Goal: Information Seeking & Learning: Learn about a topic

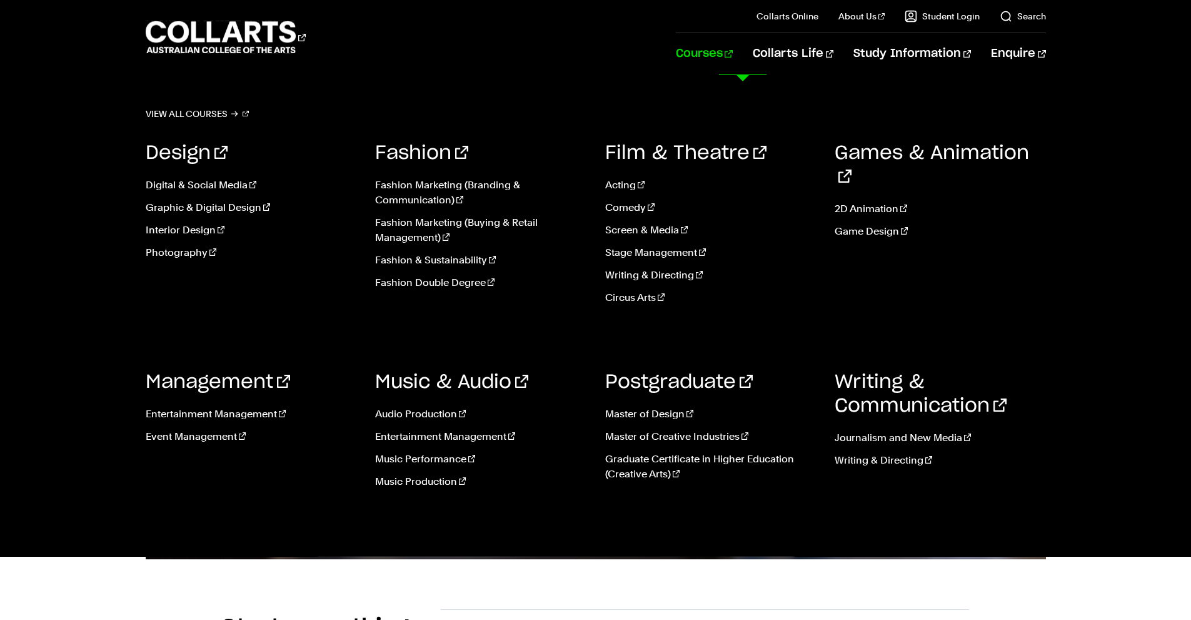
scroll to position [438, 0]
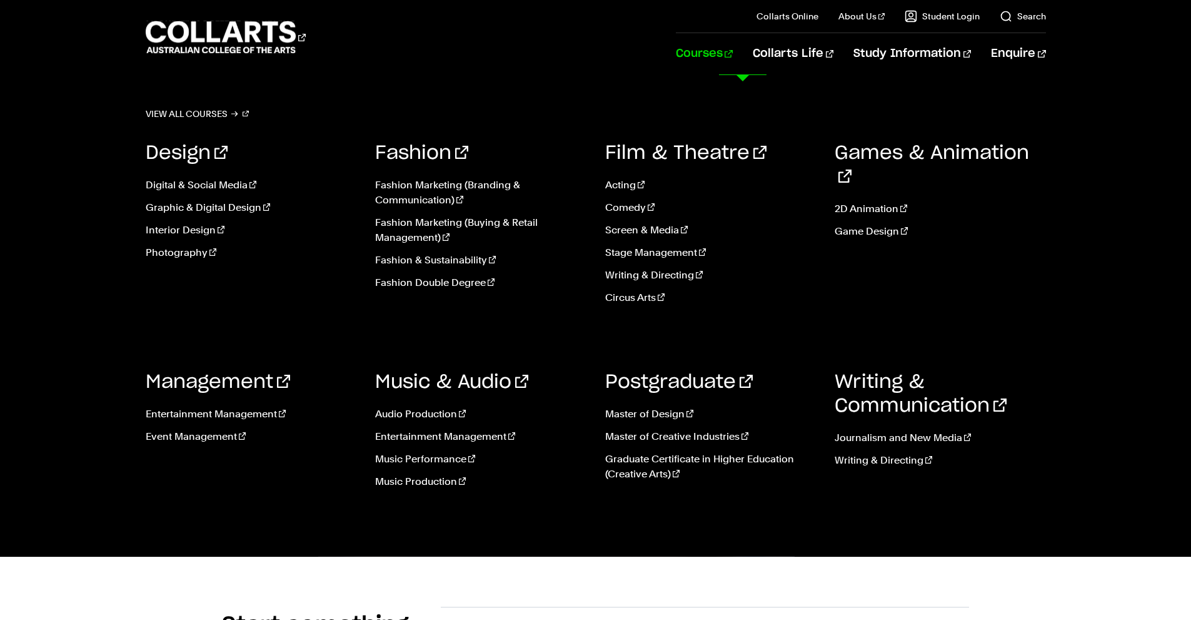
click at [733, 59] on link "Courses" at bounding box center [704, 53] width 57 height 41
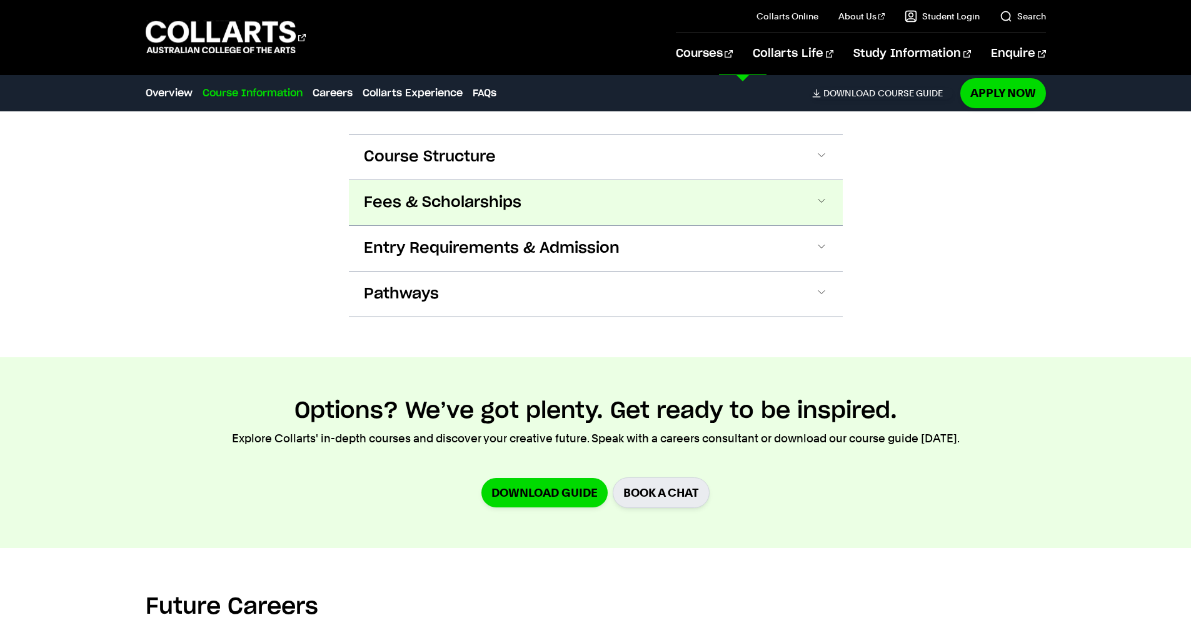
click at [630, 186] on button "Fees & Scholarships" at bounding box center [596, 202] width 494 height 45
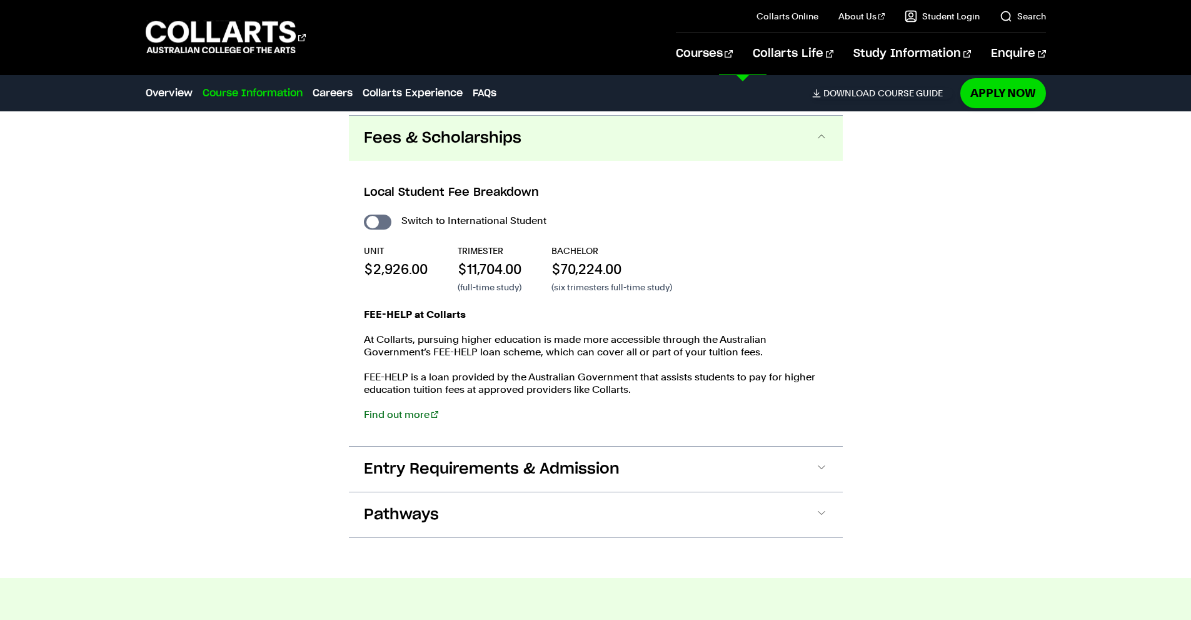
scroll to position [1381, 0]
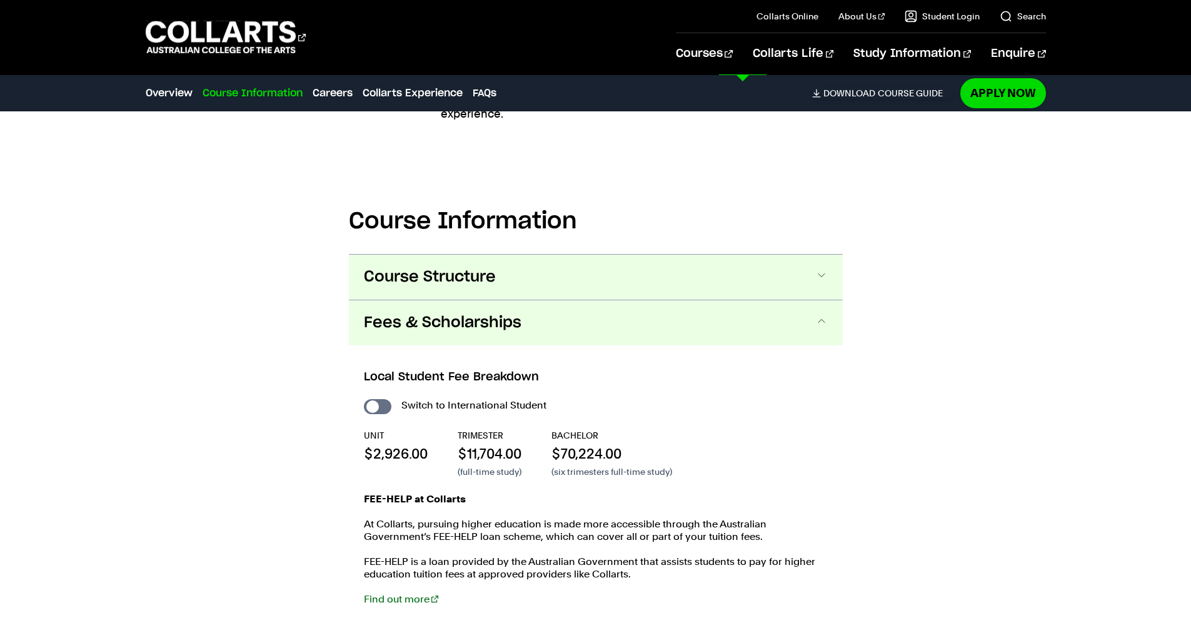
click at [629, 280] on button "Course Structure" at bounding box center [596, 276] width 494 height 45
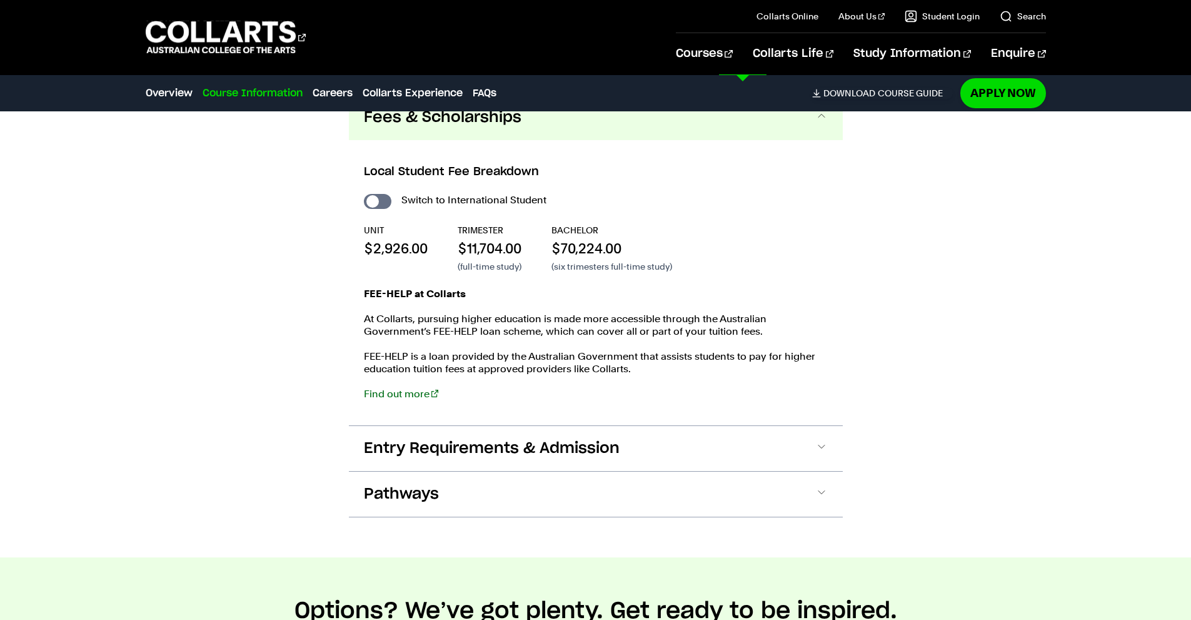
scroll to position [2335, 0]
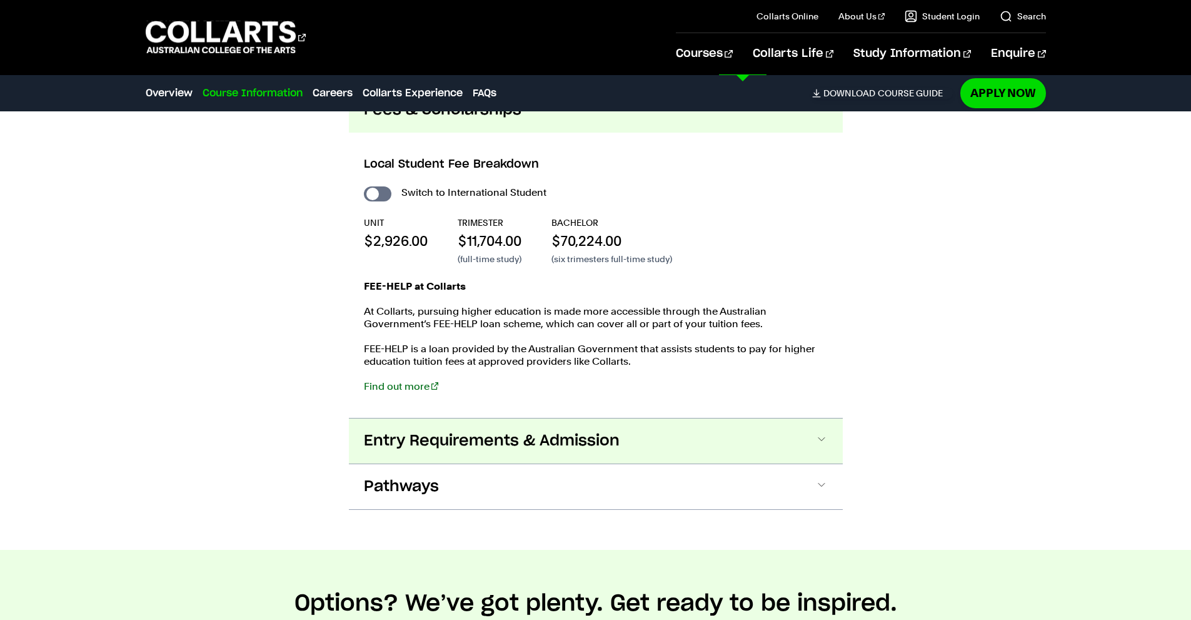
click at [768, 431] on button "Entry Requirements & Admission" at bounding box center [596, 440] width 494 height 45
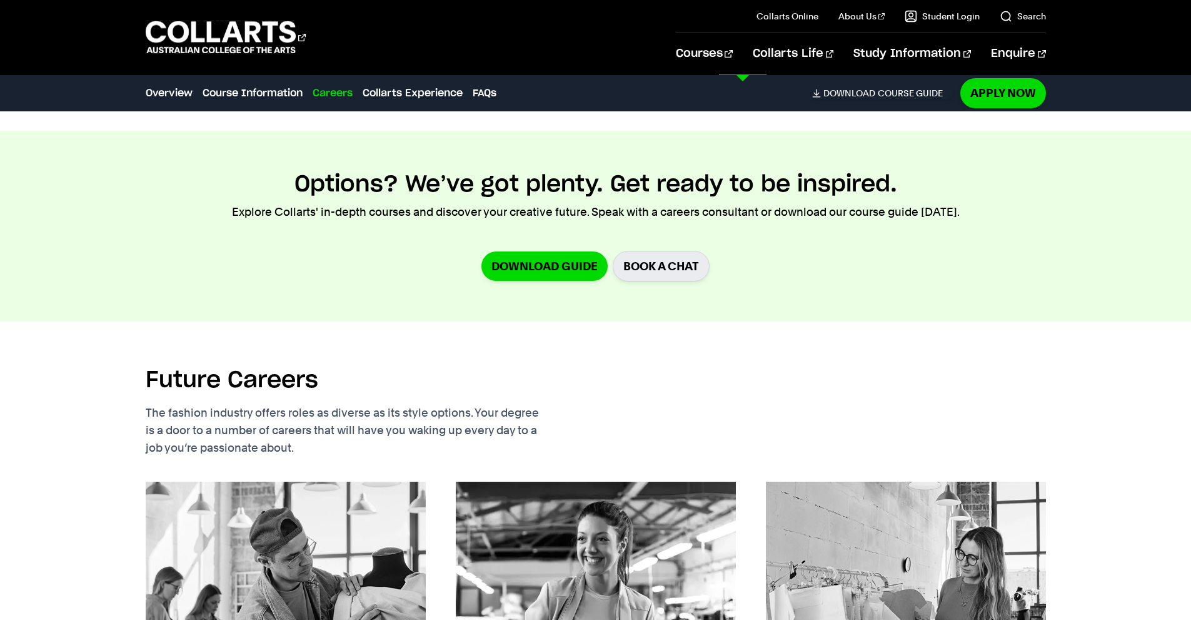
scroll to position [3204, 0]
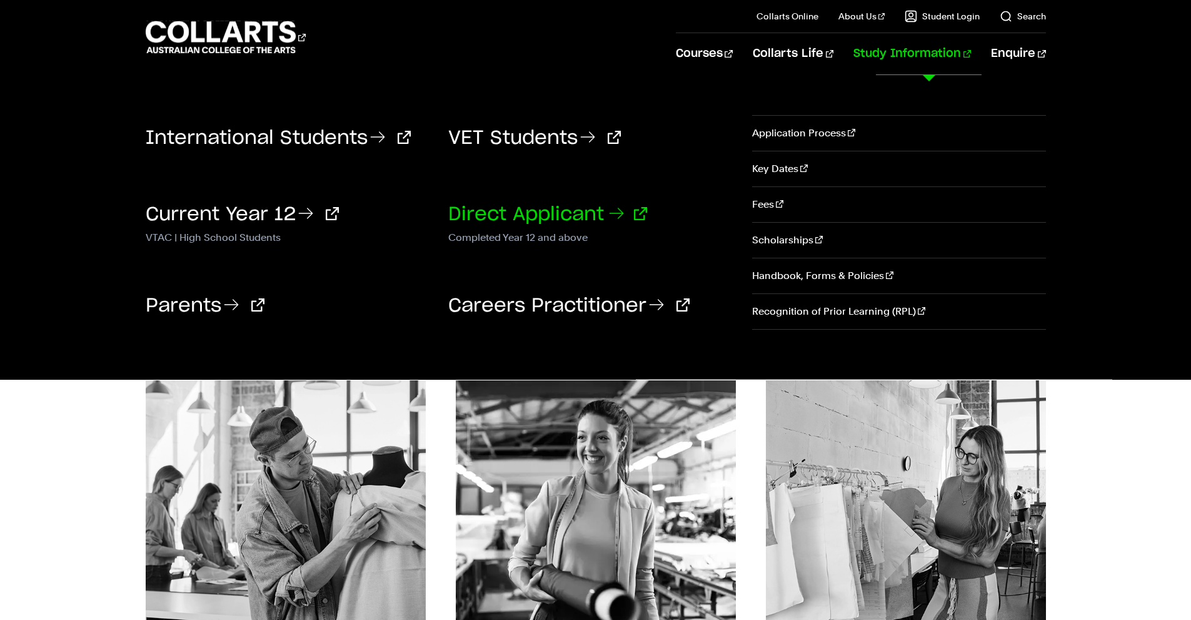
click at [500, 209] on link "Direct Applicant" at bounding box center [547, 214] width 199 height 19
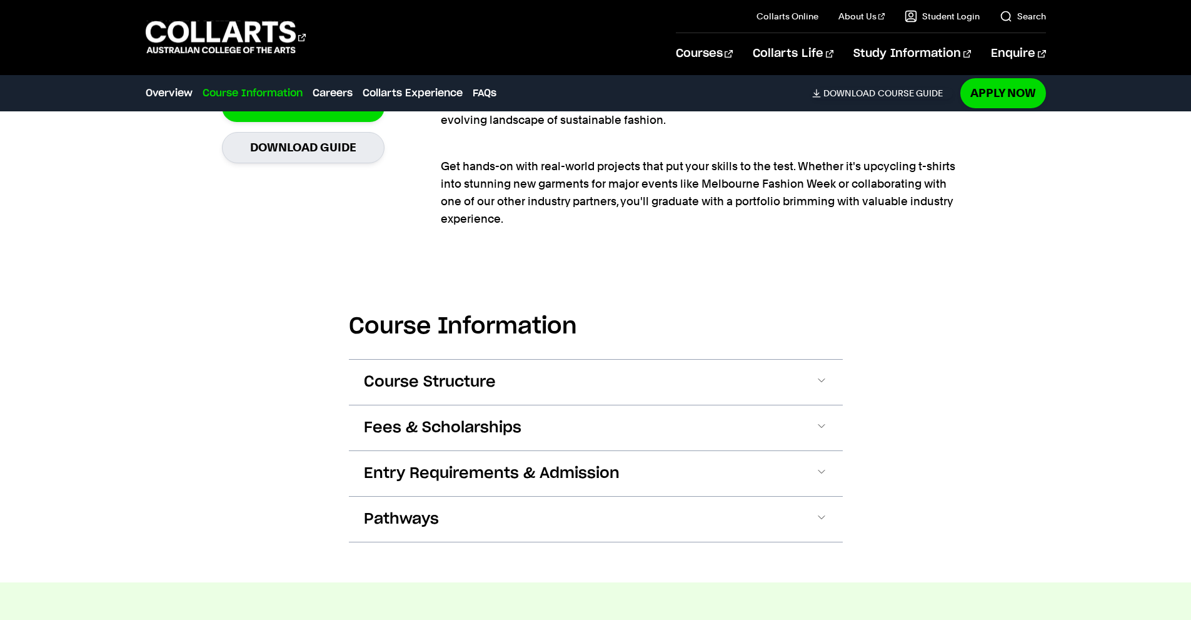
scroll to position [1126, 0]
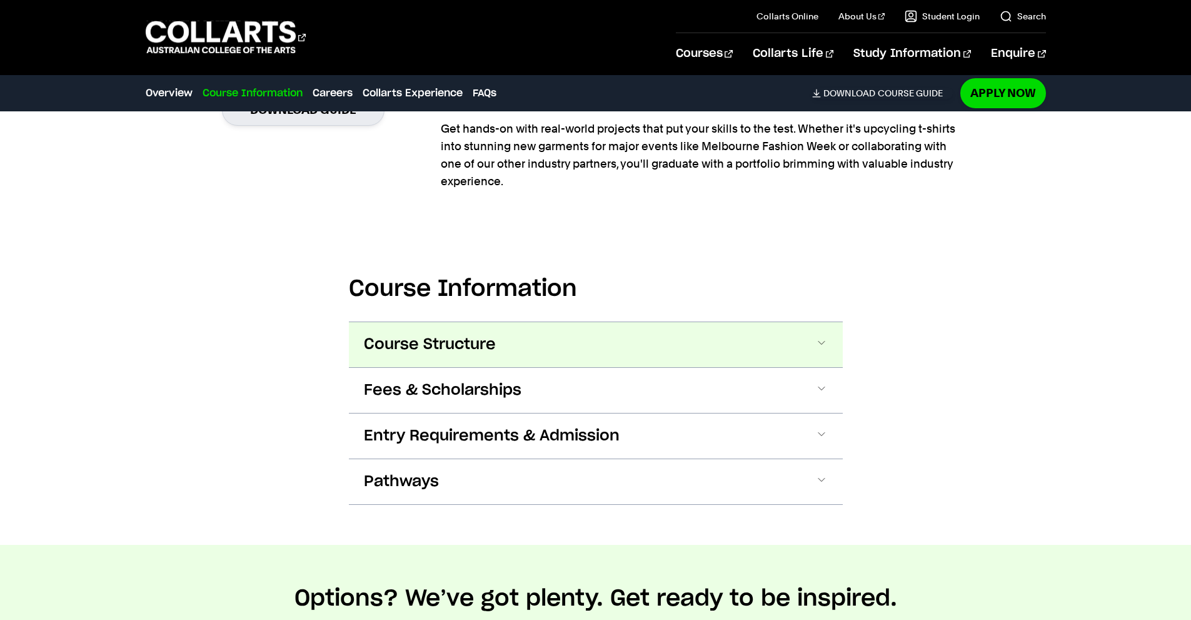
click at [823, 339] on span at bounding box center [821, 344] width 13 height 16
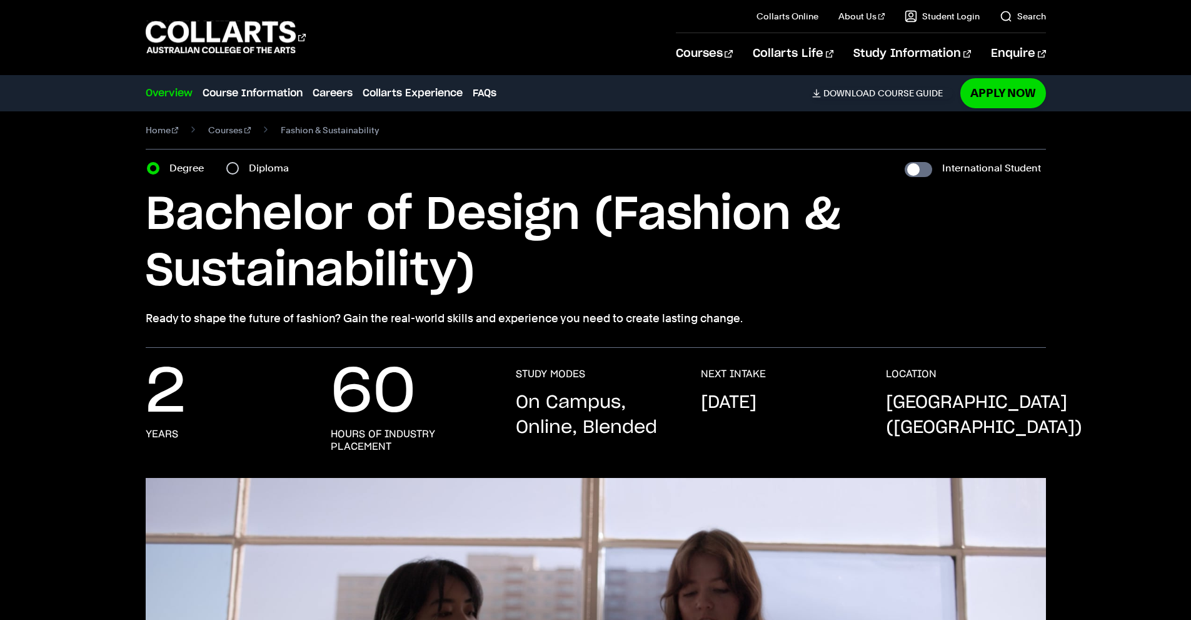
scroll to position [0, 0]
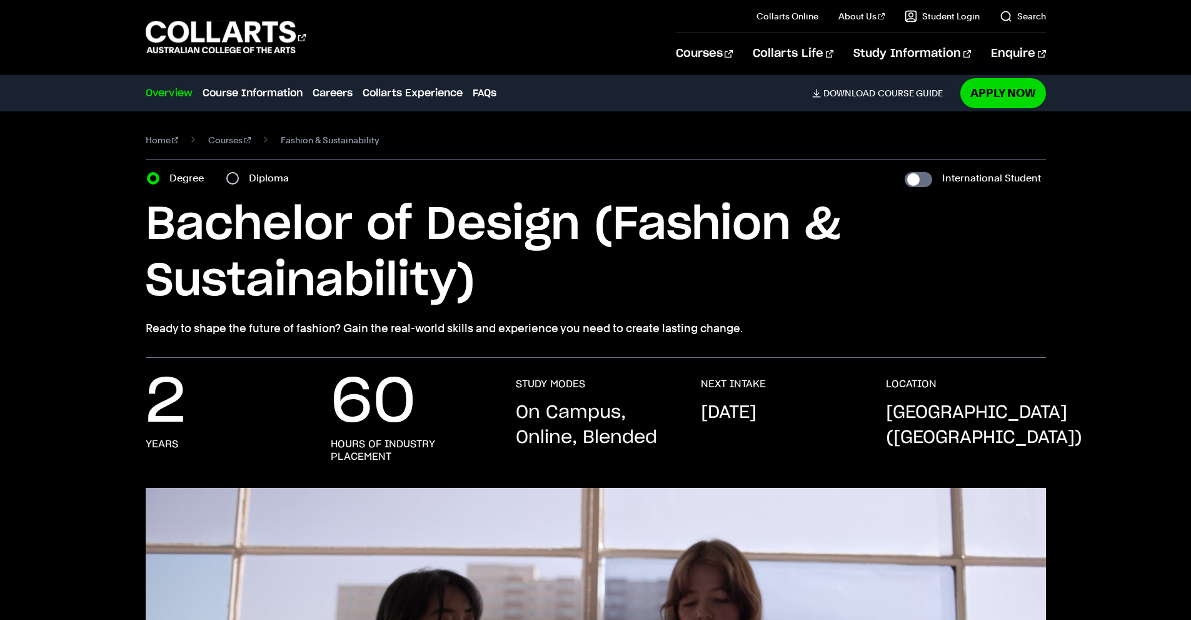
click at [1093, 286] on div "Home Courses Fashion & Sustainability Course variant Degree Diploma Internation…" at bounding box center [595, 234] width 1103 height 246
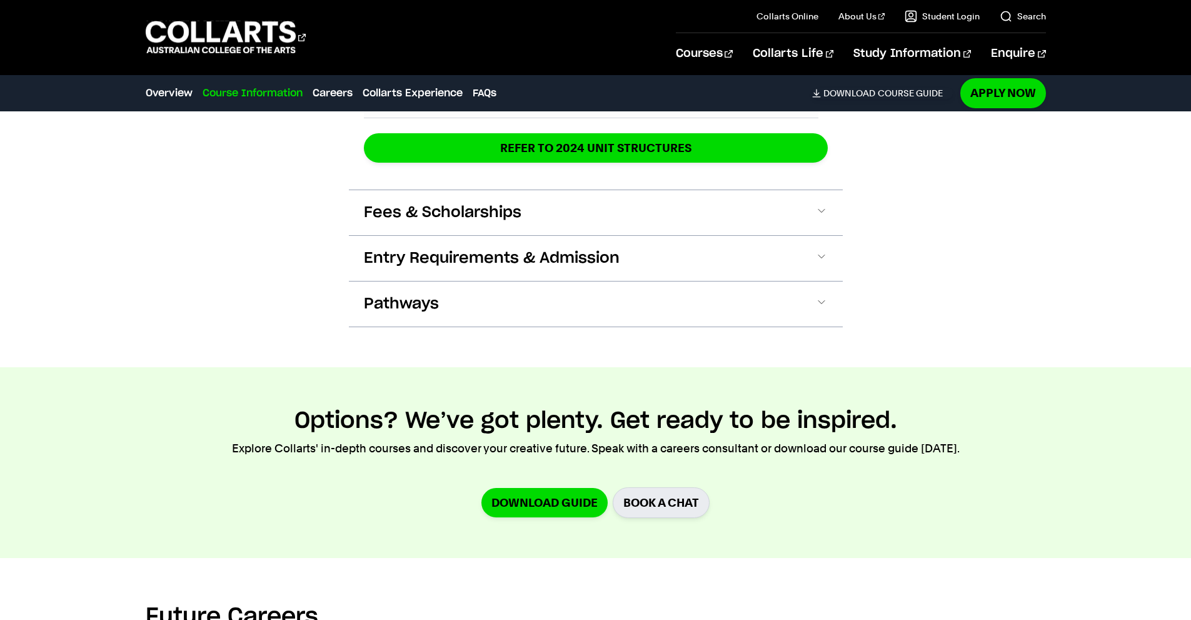
scroll to position [2251, 0]
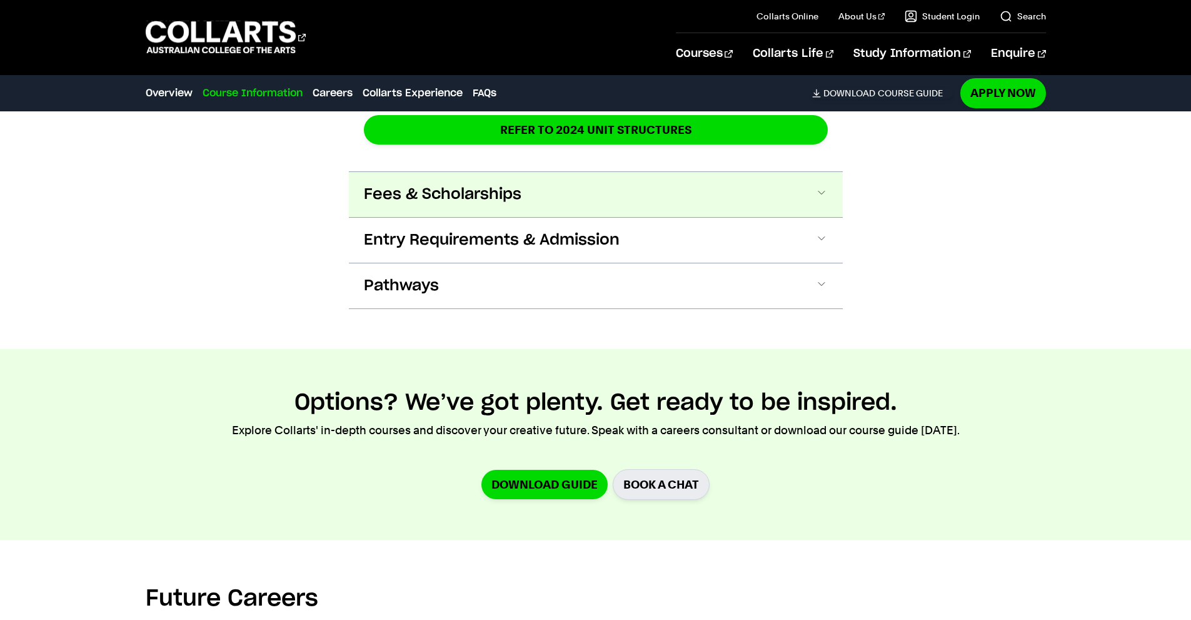
click at [756, 194] on button "Fees & Scholarships" at bounding box center [596, 194] width 494 height 45
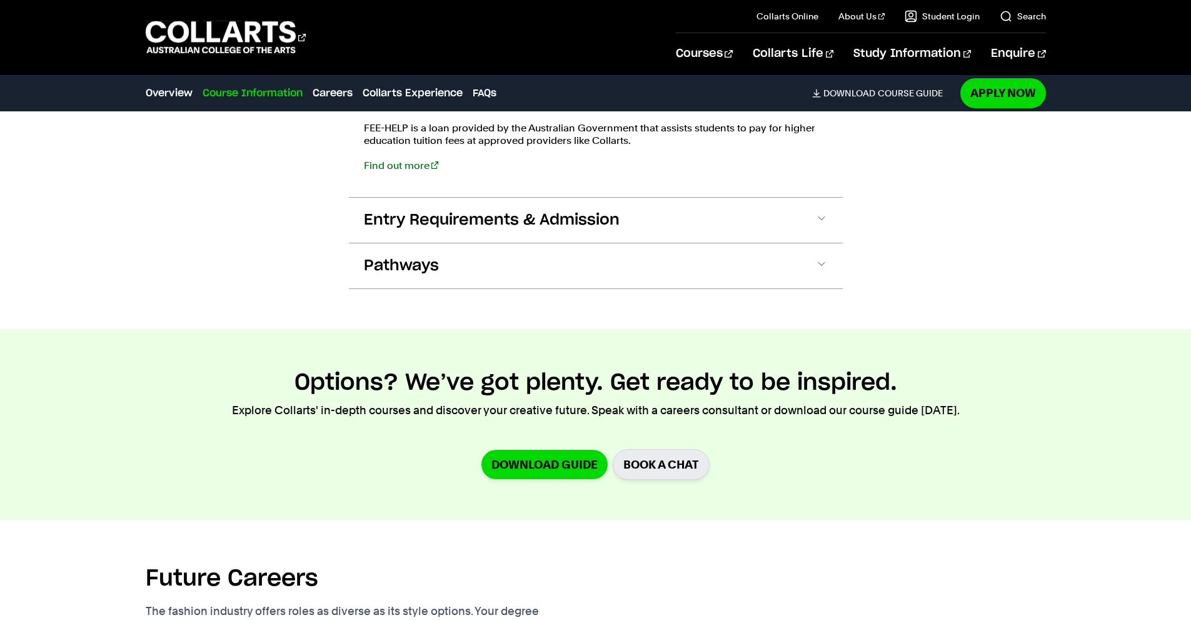
scroll to position [2564, 0]
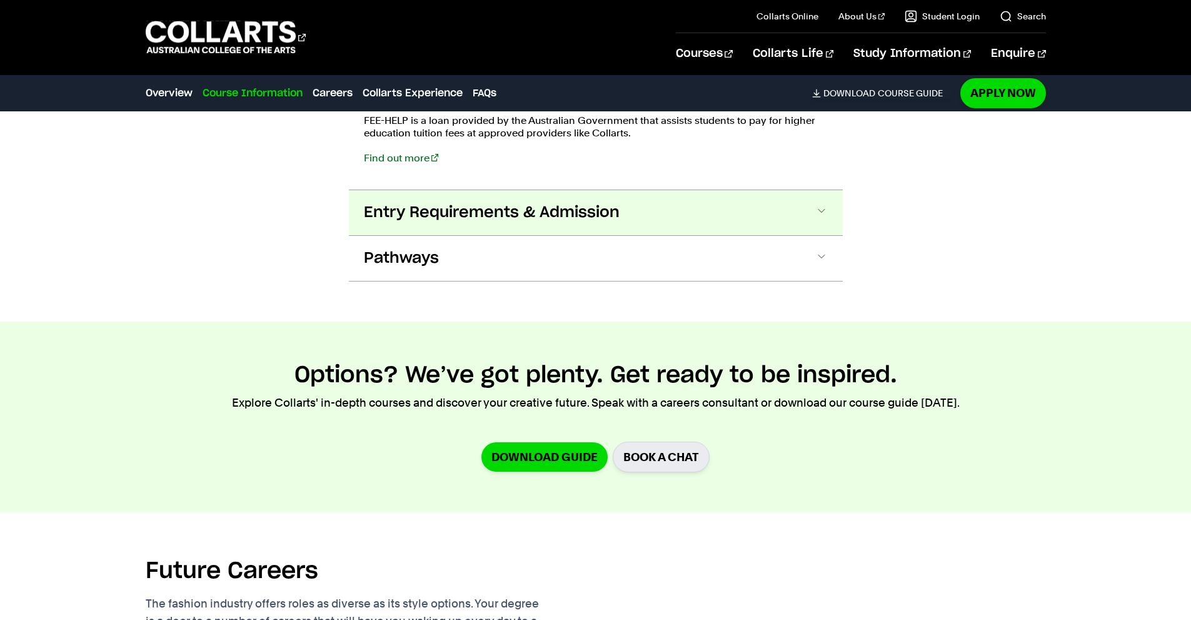
click at [493, 214] on span "Entry Requirements & Admission" at bounding box center [492, 213] width 256 height 20
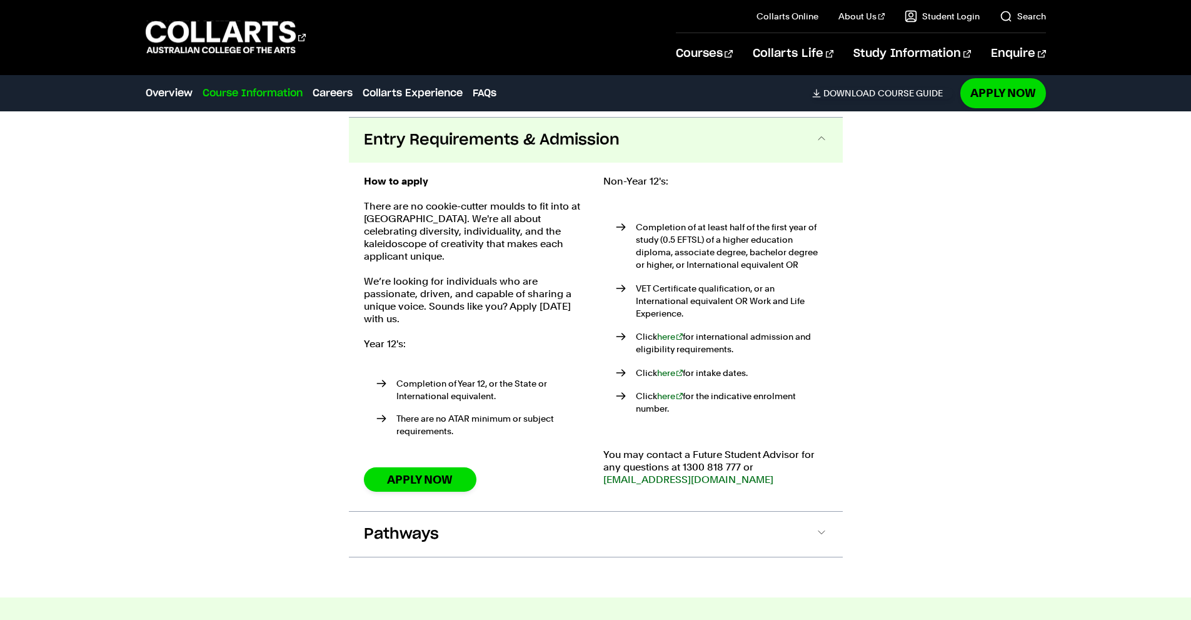
scroll to position [2641, 0]
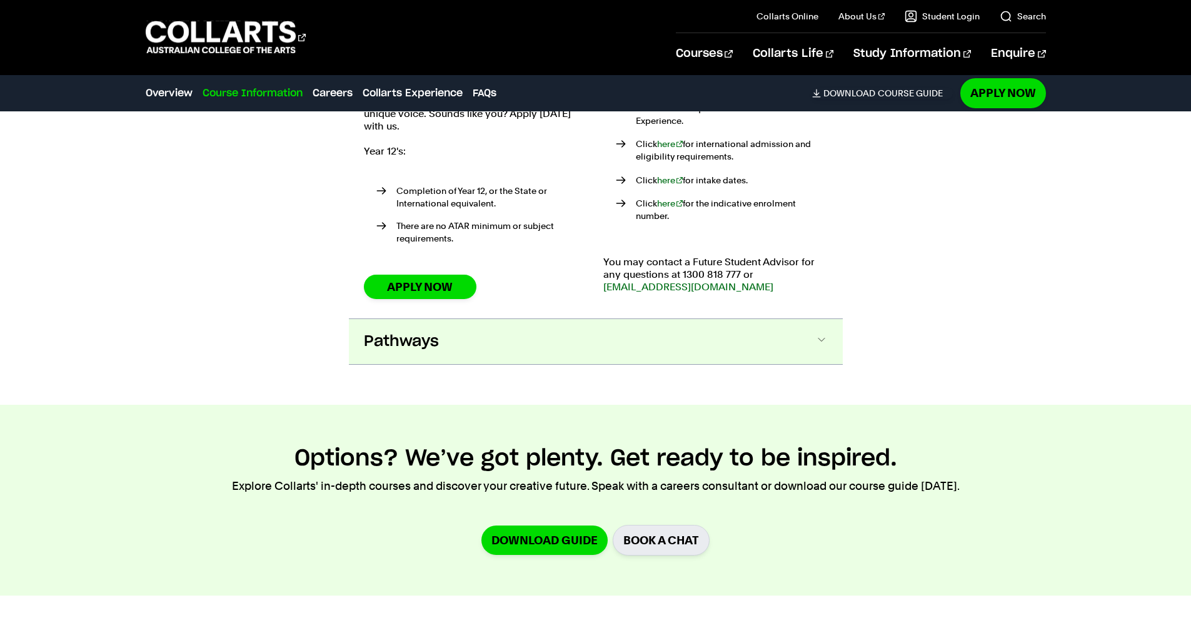
click at [431, 333] on span "Pathways" at bounding box center [401, 341] width 75 height 20
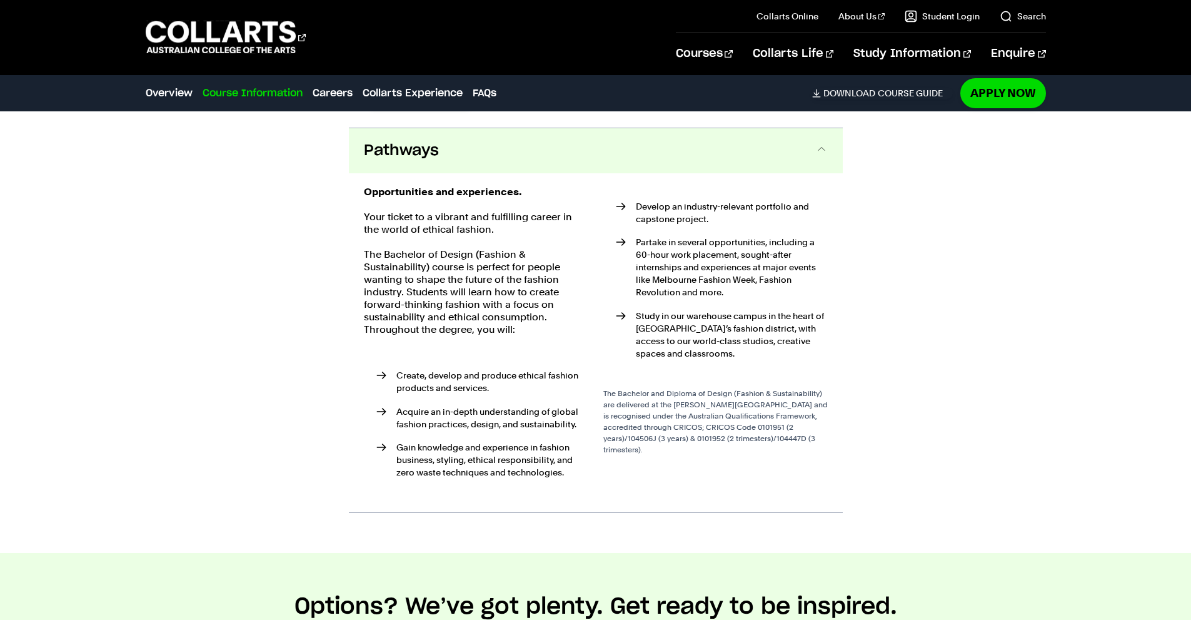
scroll to position [3023, 0]
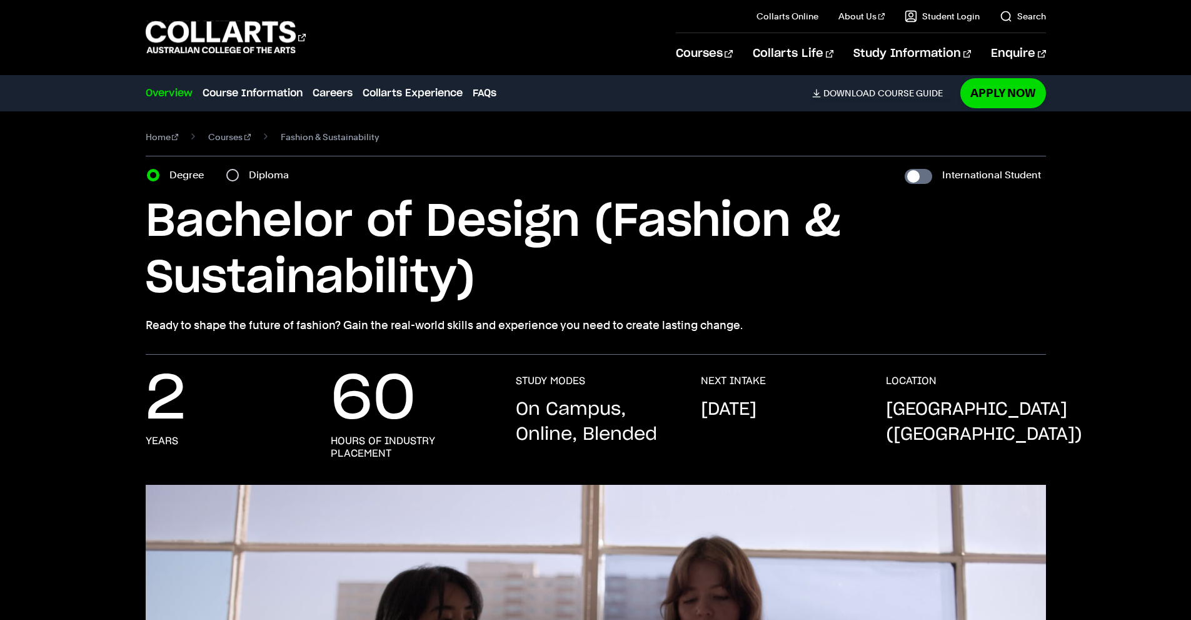
scroll to position [0, 0]
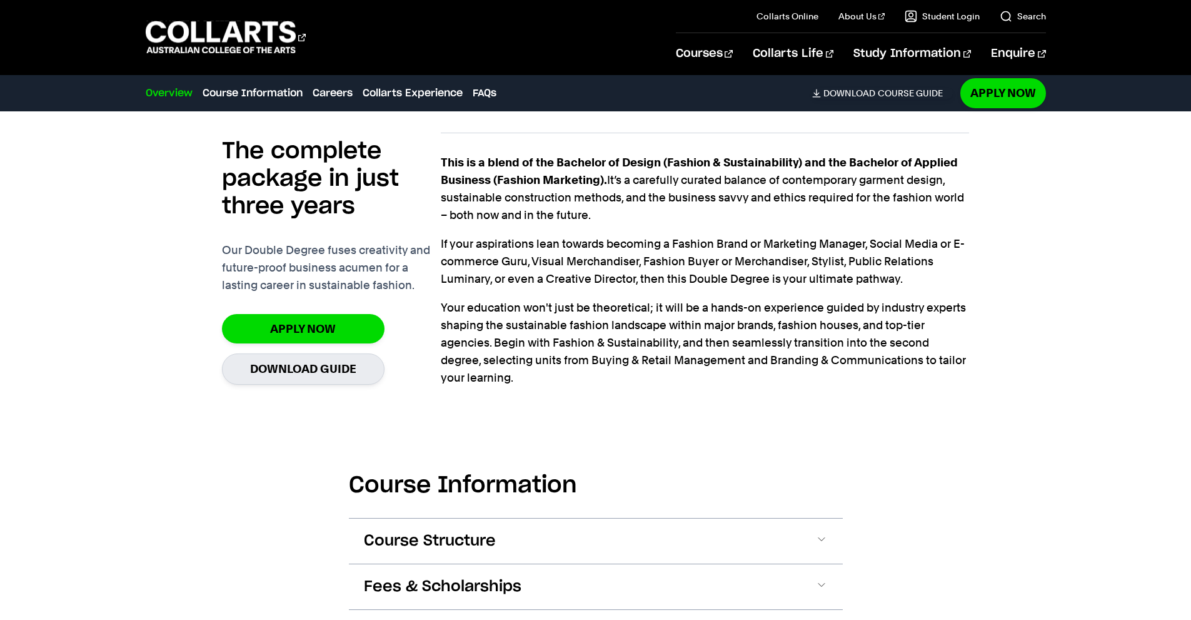
scroll to position [938, 0]
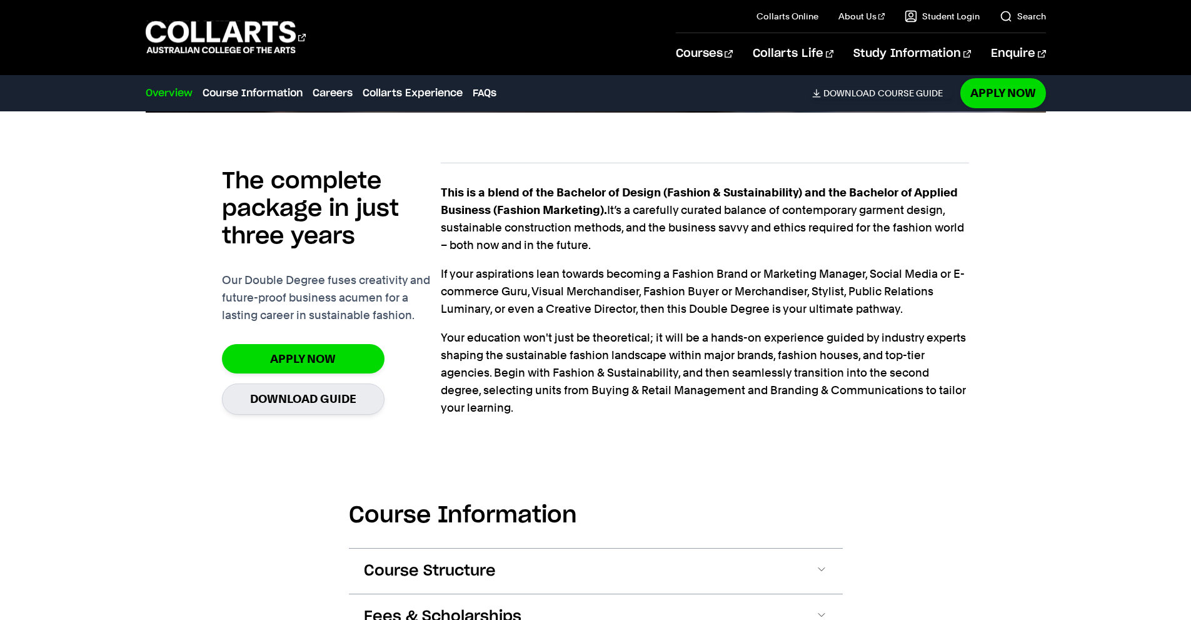
click at [770, 304] on p "If your aspirations lean towards becoming a Fashion Brand or Marketing Manager,…" at bounding box center [705, 291] width 528 height 53
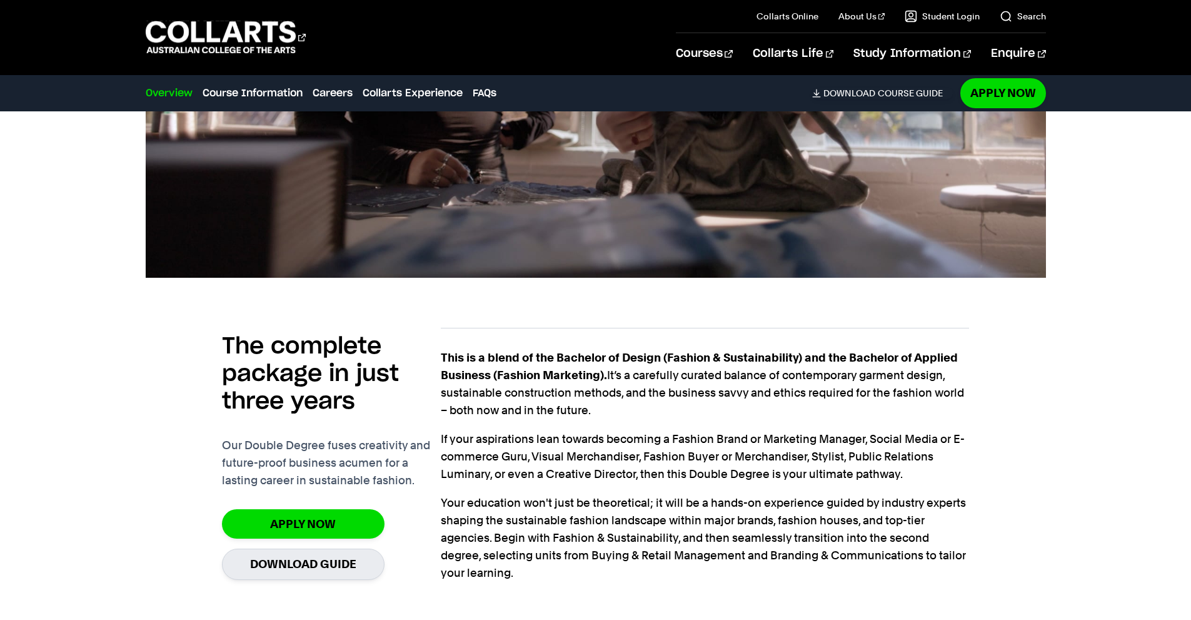
scroll to position [750, 0]
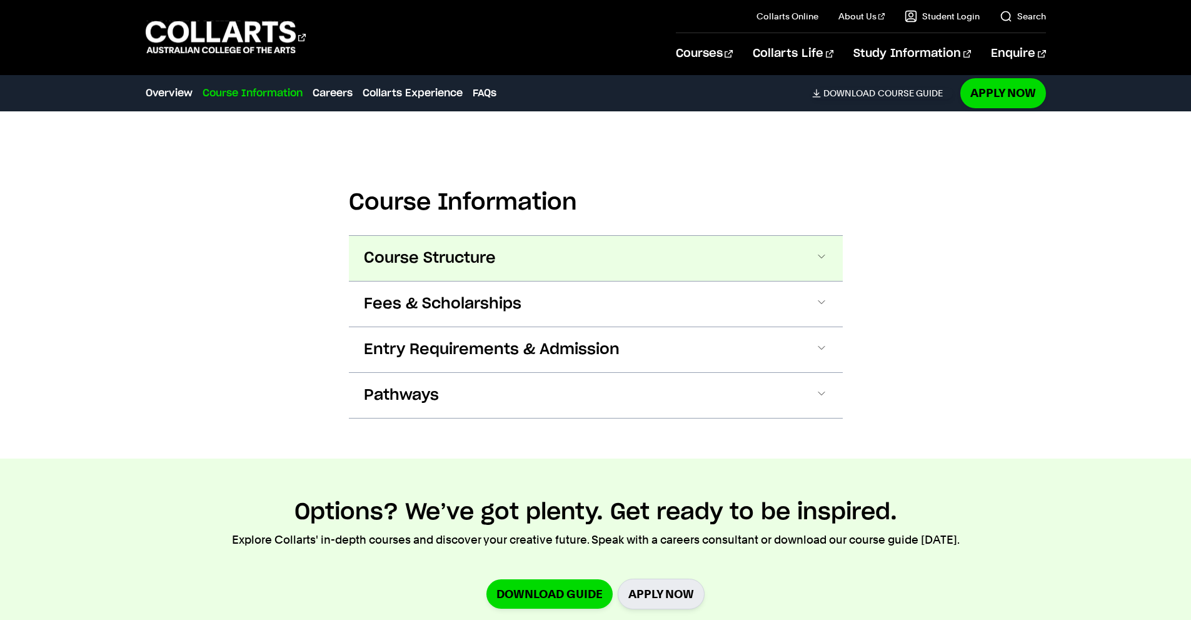
click at [518, 257] on button "Course Structure" at bounding box center [596, 258] width 494 height 45
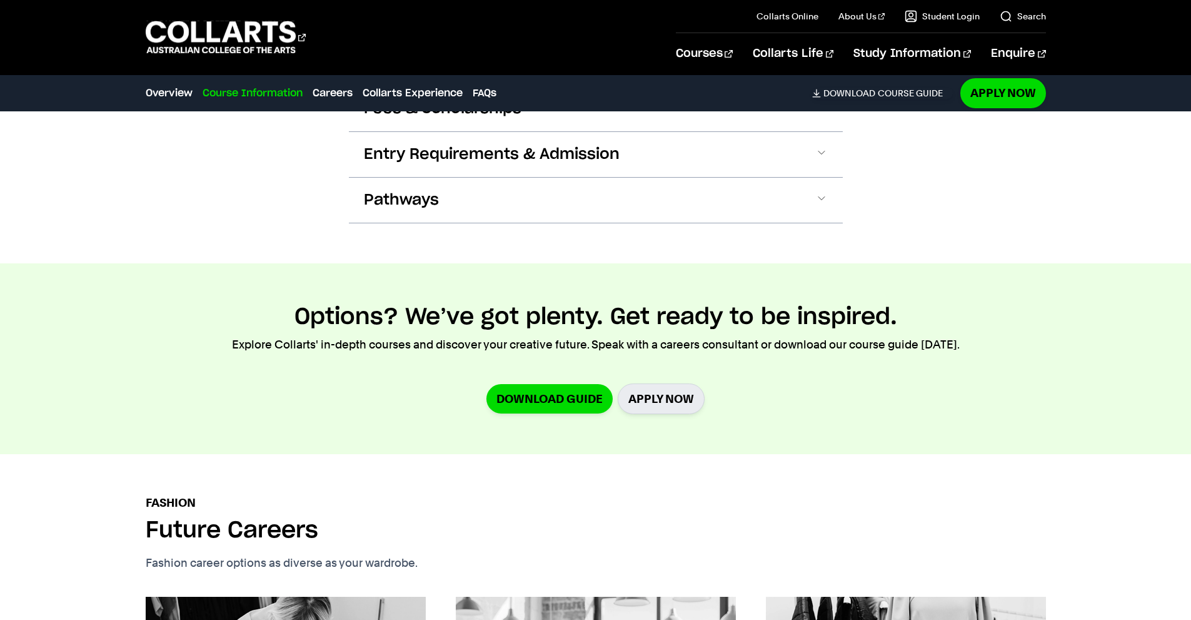
scroll to position [2564, 0]
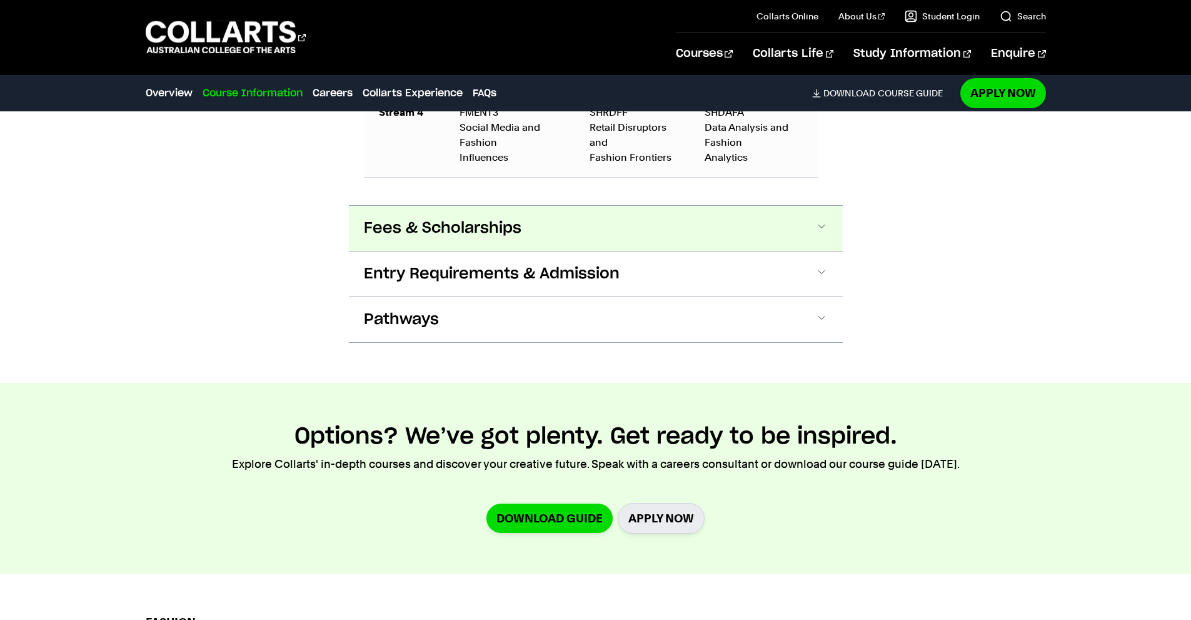
click at [677, 242] on button "Fees & Scholarships" at bounding box center [596, 228] width 494 height 45
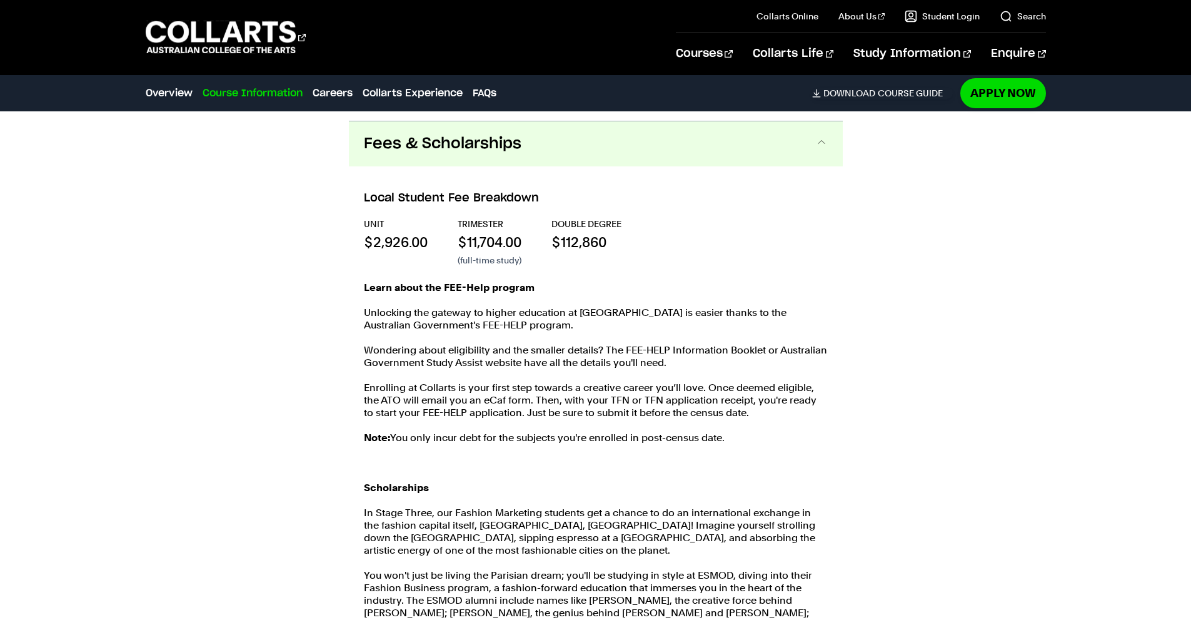
scroll to position [2657, 0]
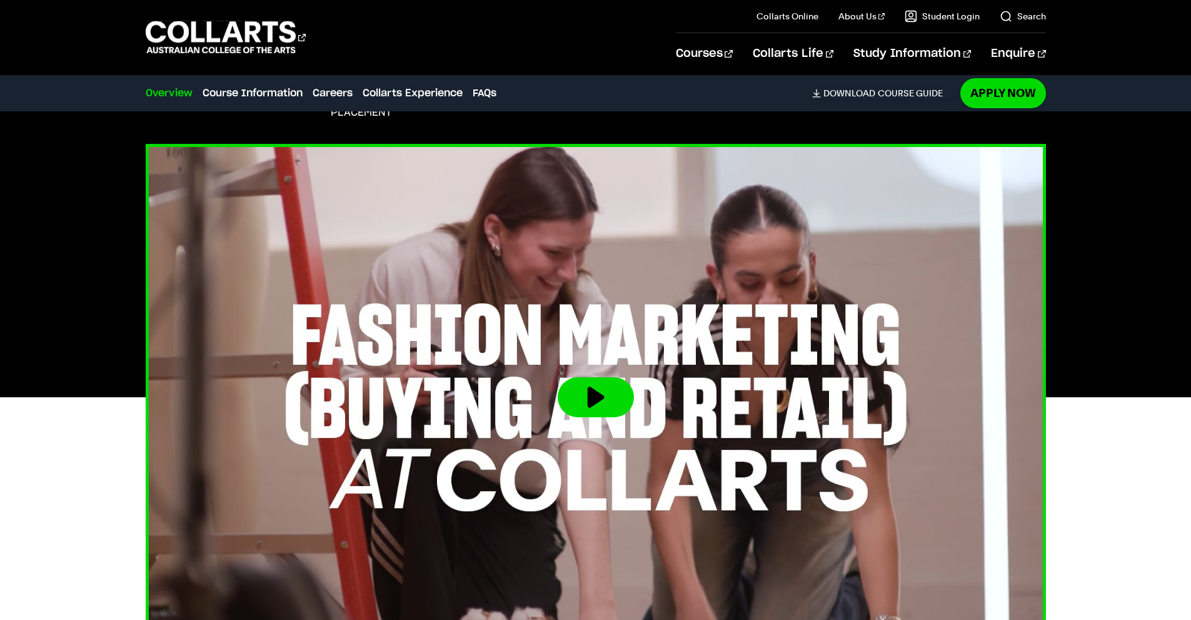
scroll to position [563, 0]
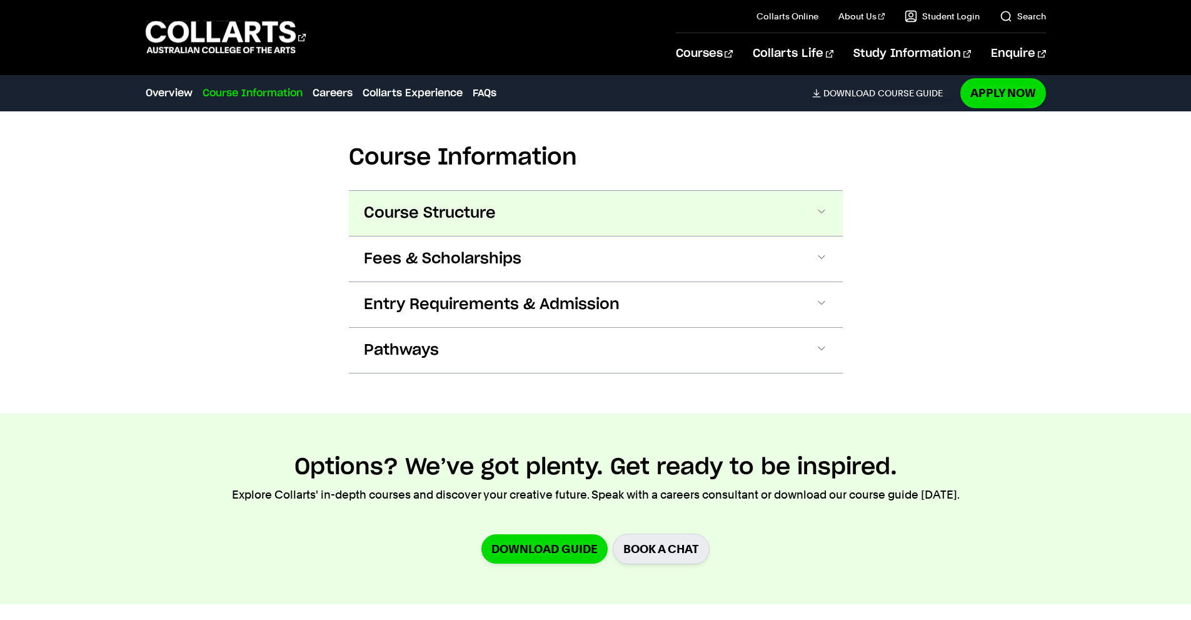
click at [755, 223] on button "Course Structure" at bounding box center [596, 213] width 494 height 45
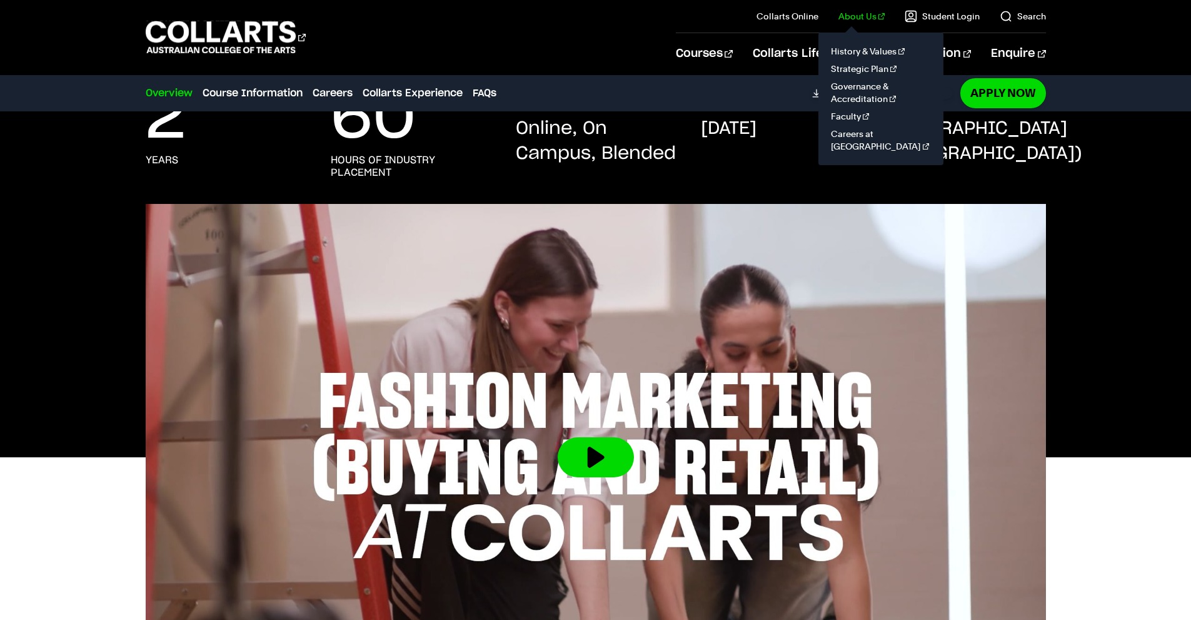
scroll to position [216, 0]
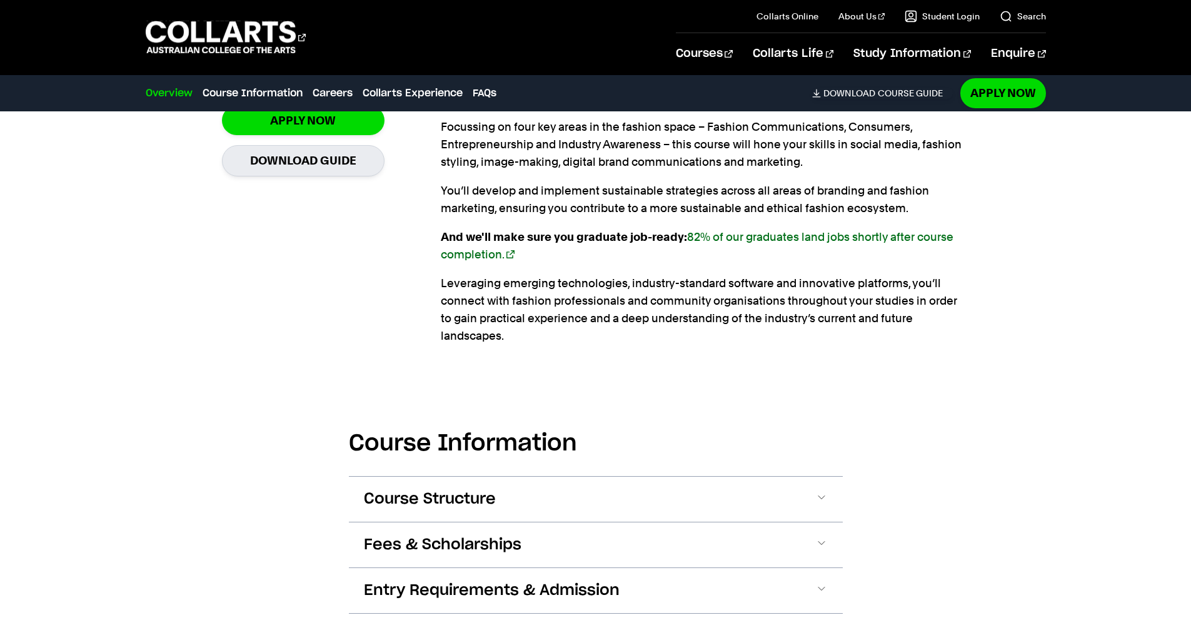
scroll to position [1376, 0]
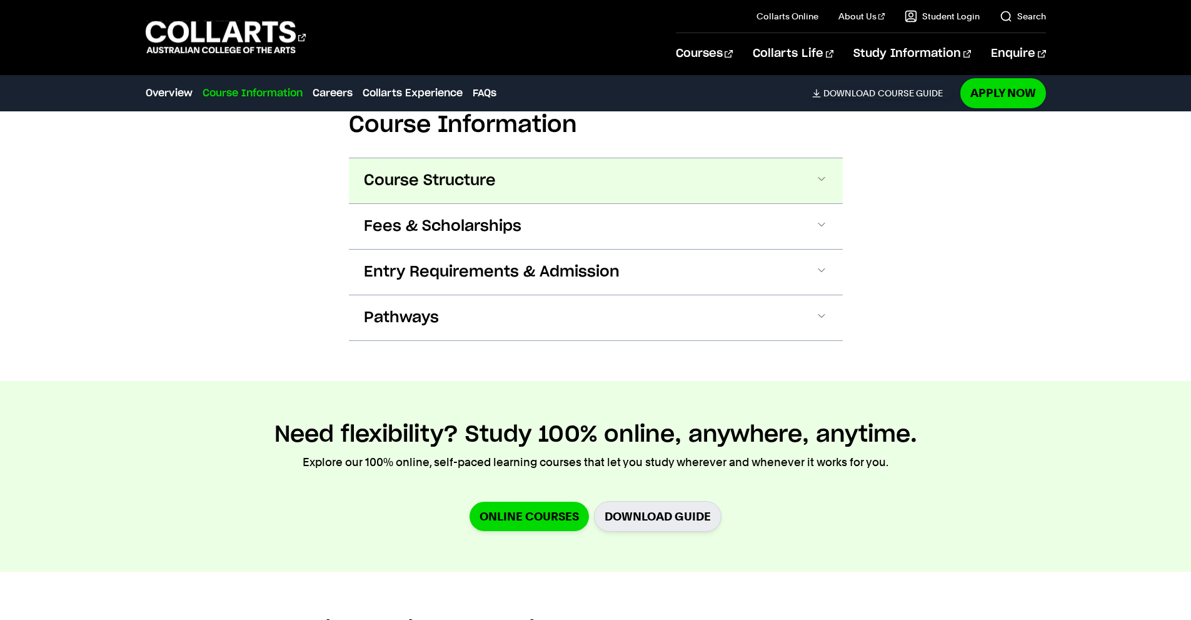
click at [376, 171] on span "Course Structure" at bounding box center [430, 181] width 132 height 20
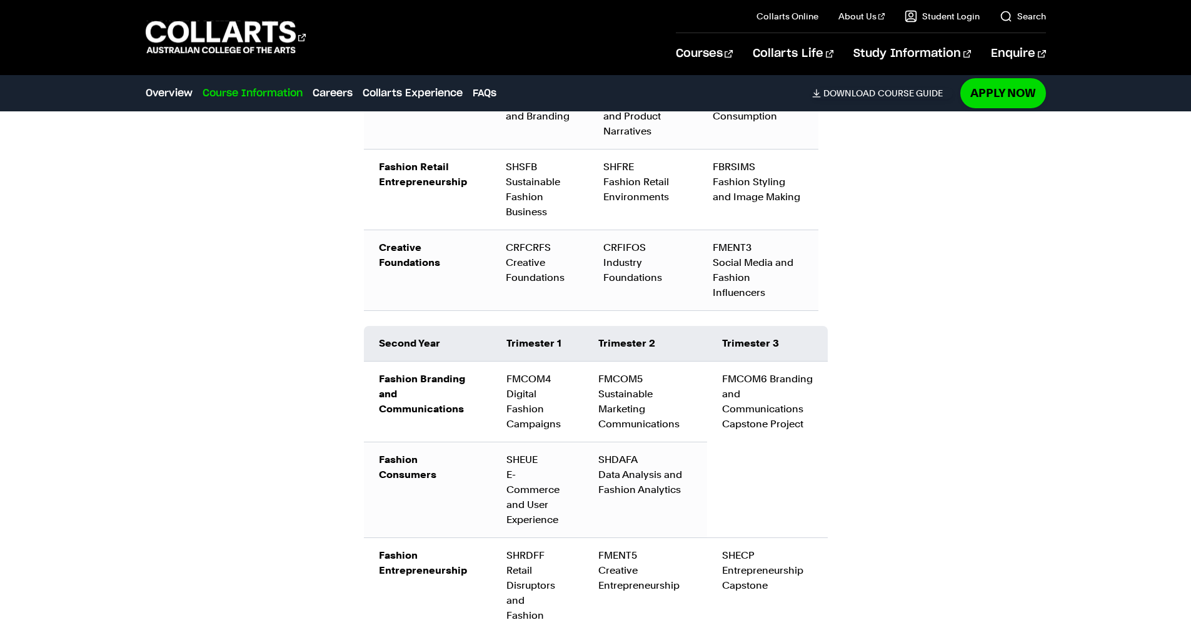
scroll to position [1841, 0]
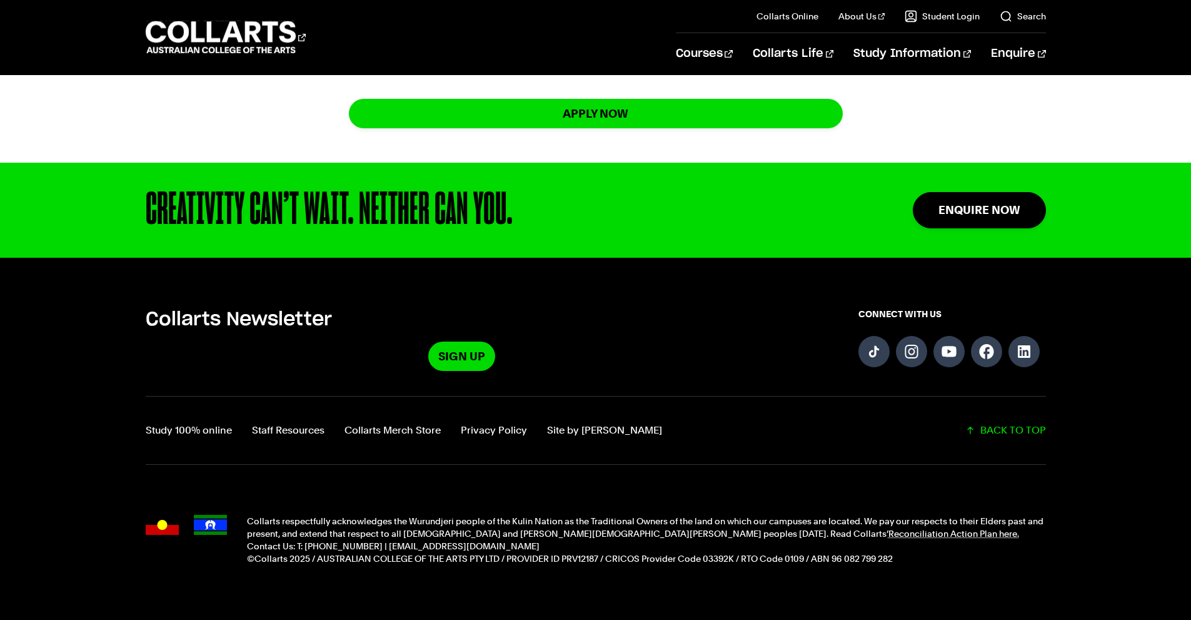
scroll to position [1174, 0]
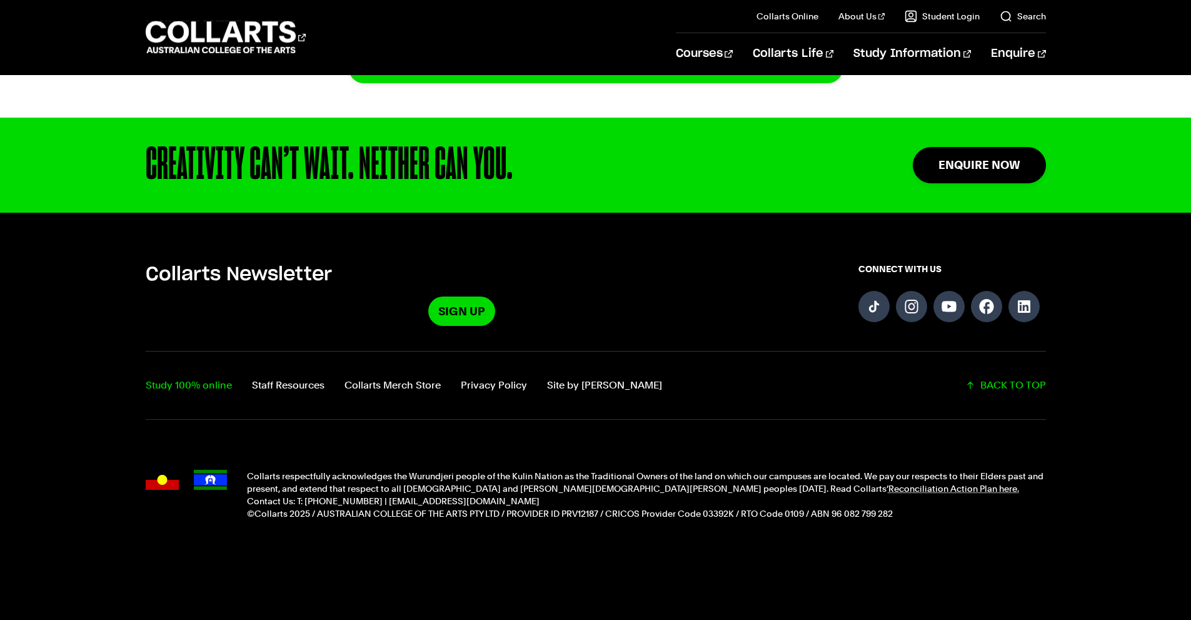
click at [220, 383] on link "Study 100% online" at bounding box center [189, 385] width 86 height 18
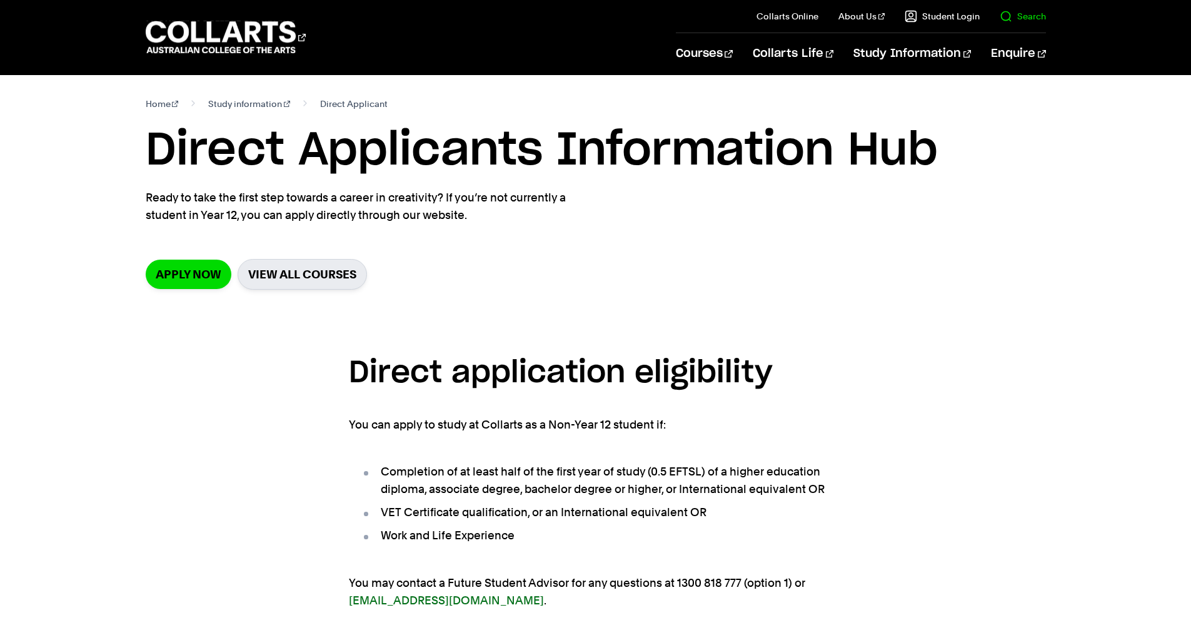
click at [1032, 15] on link "Search" at bounding box center [1023, 16] width 46 height 13
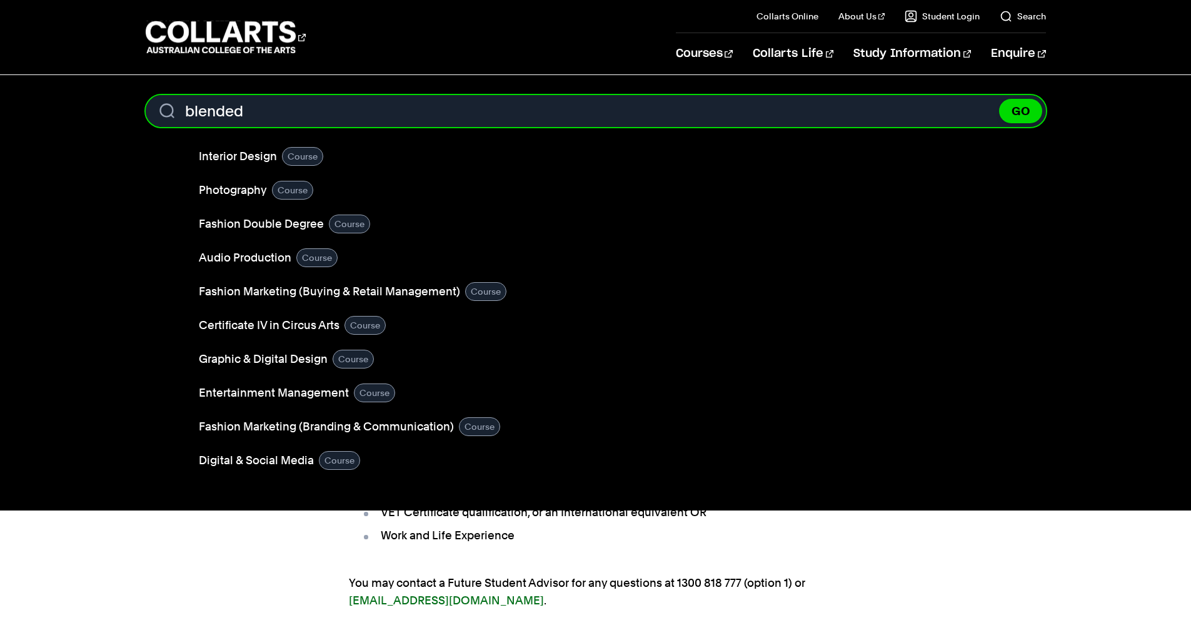
type input "blended"
click at [999, 99] on button "GO" at bounding box center [1020, 111] width 43 height 24
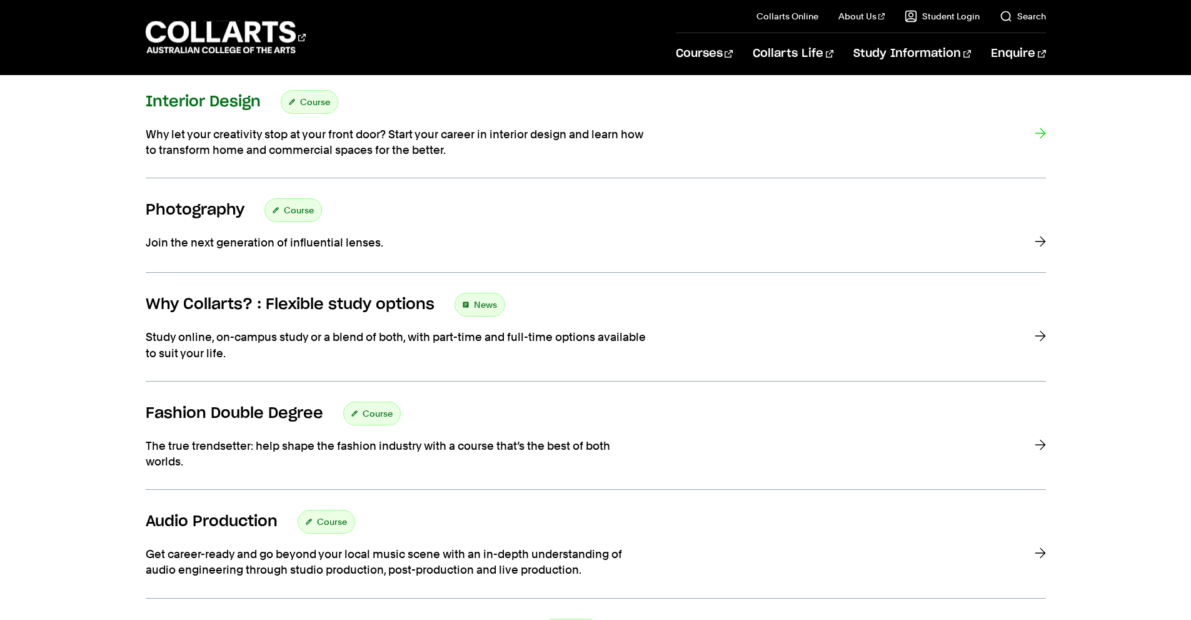
scroll to position [313, 0]
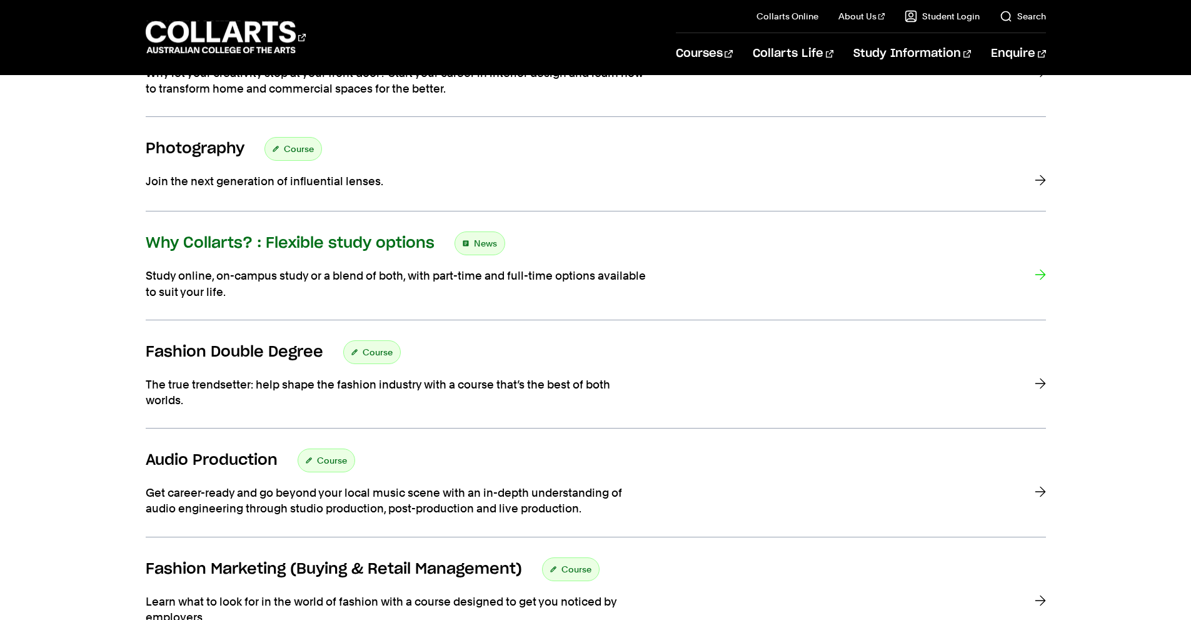
click at [569, 263] on link "Why Collarts? : Flexible study options News Study online, on-campus study or a …" at bounding box center [596, 275] width 900 height 88
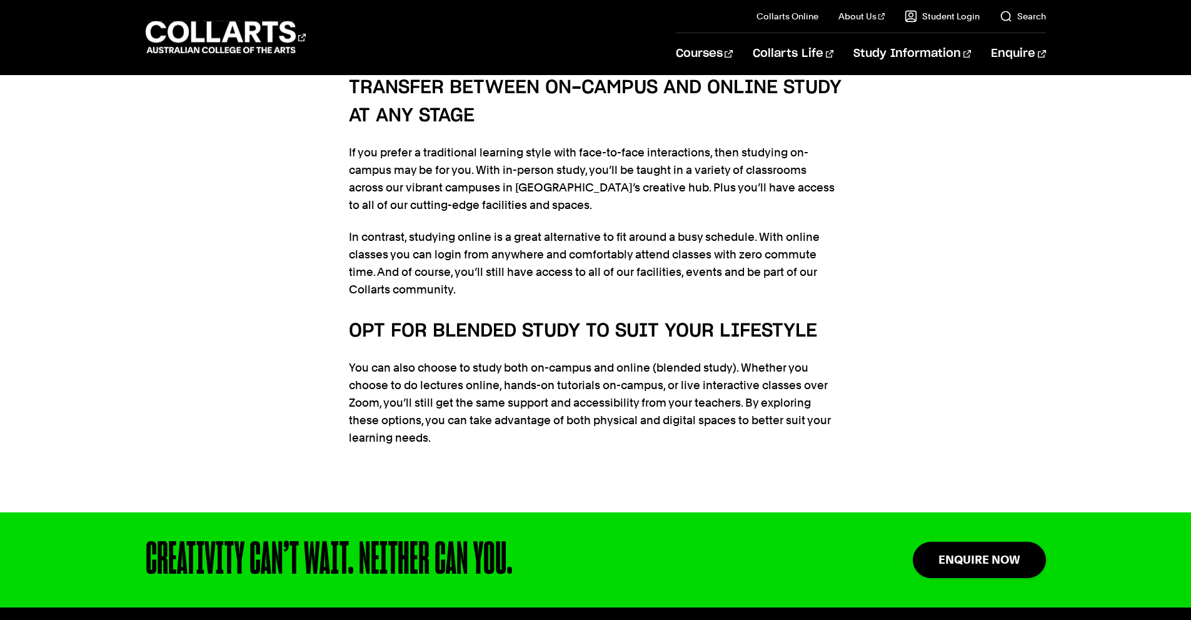
scroll to position [1563, 0]
